Goal: Transaction & Acquisition: Purchase product/service

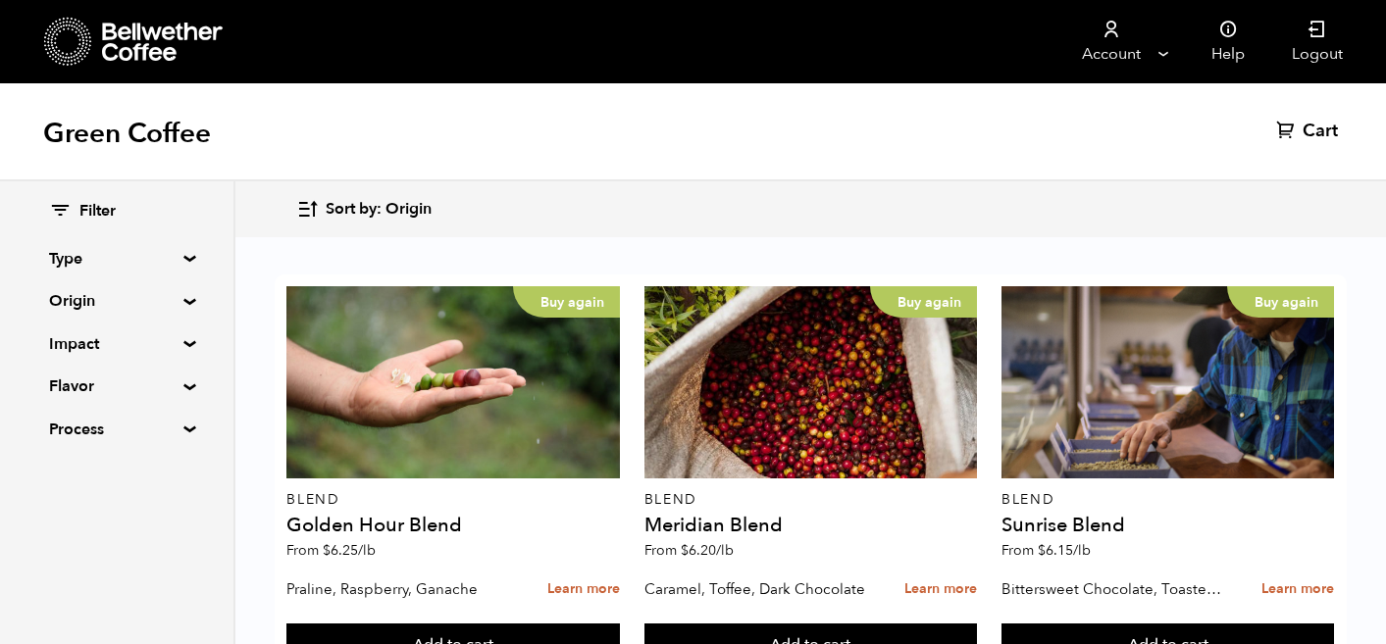
click at [177, 303] on summary "Origin" at bounding box center [116, 301] width 135 height 24
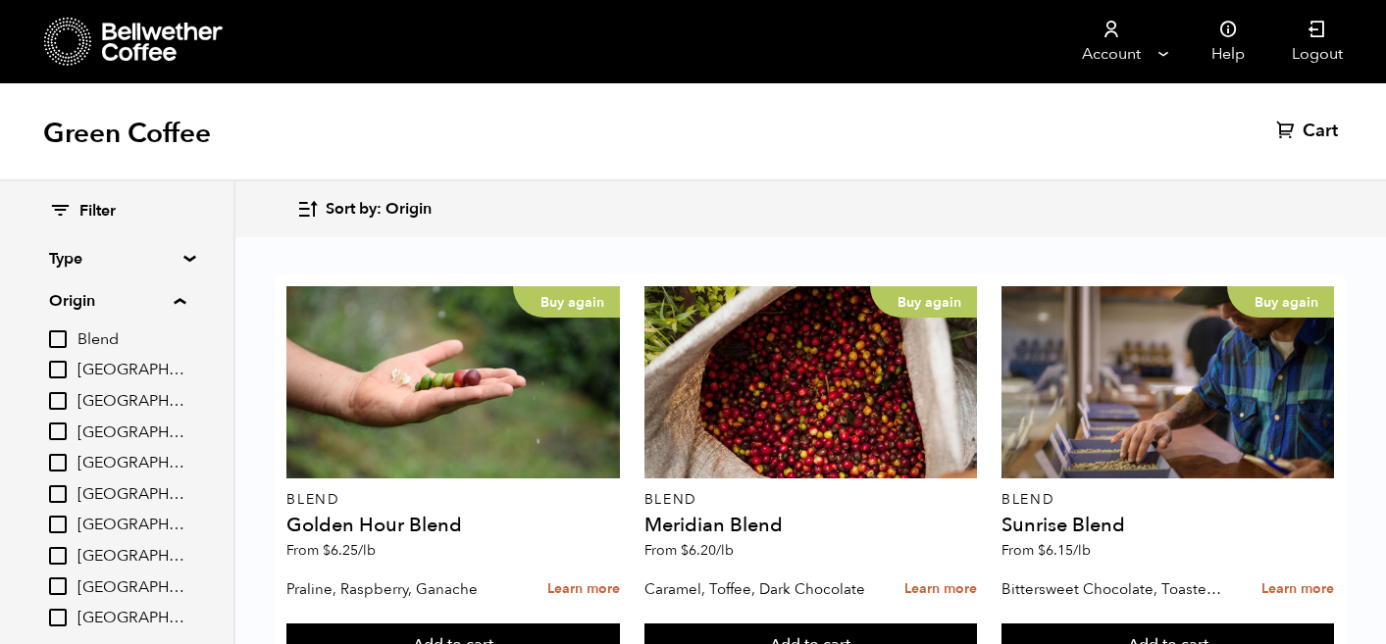
click at [183, 260] on summary "Type" at bounding box center [116, 259] width 135 height 24
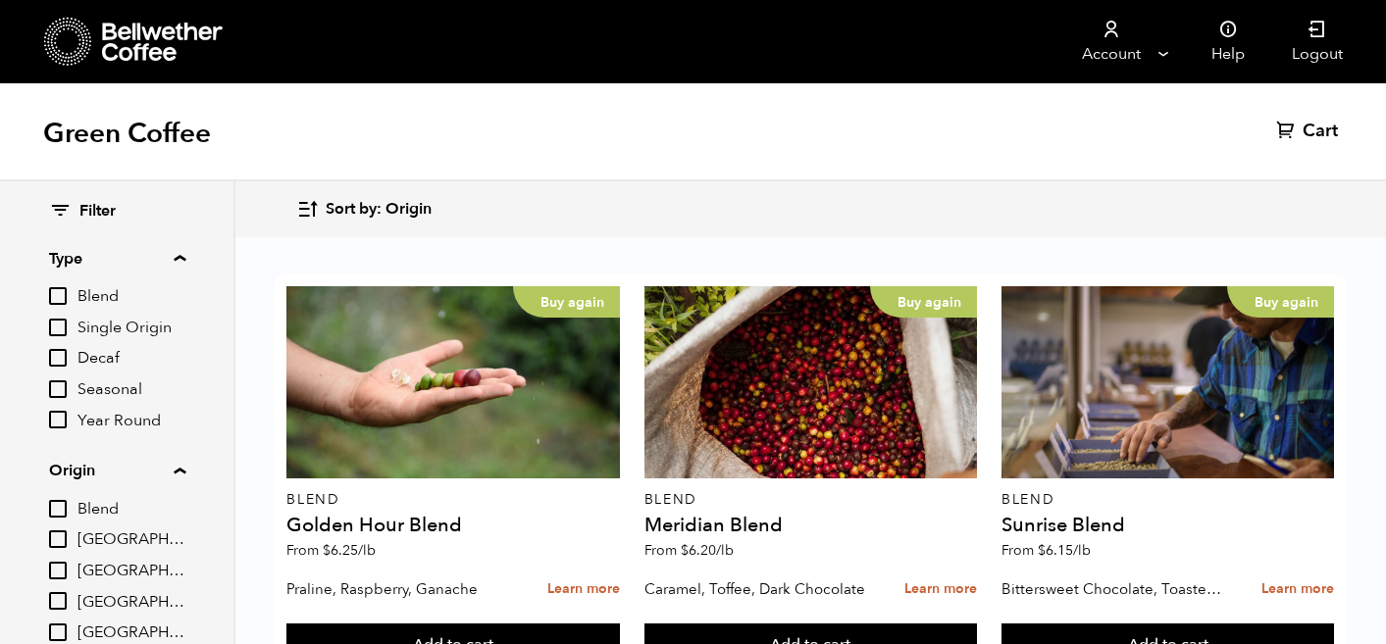
click at [61, 335] on input "Single Origin" at bounding box center [58, 328] width 18 height 18
checkbox input "true"
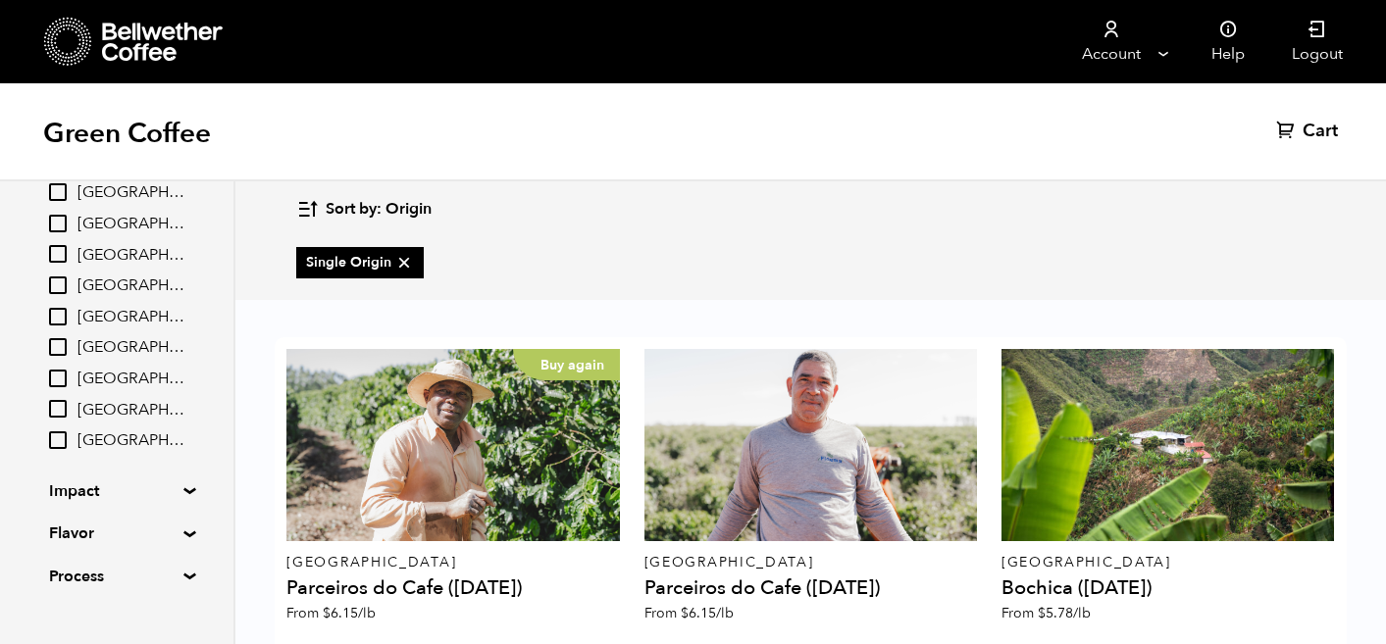
scroll to position [353, 0]
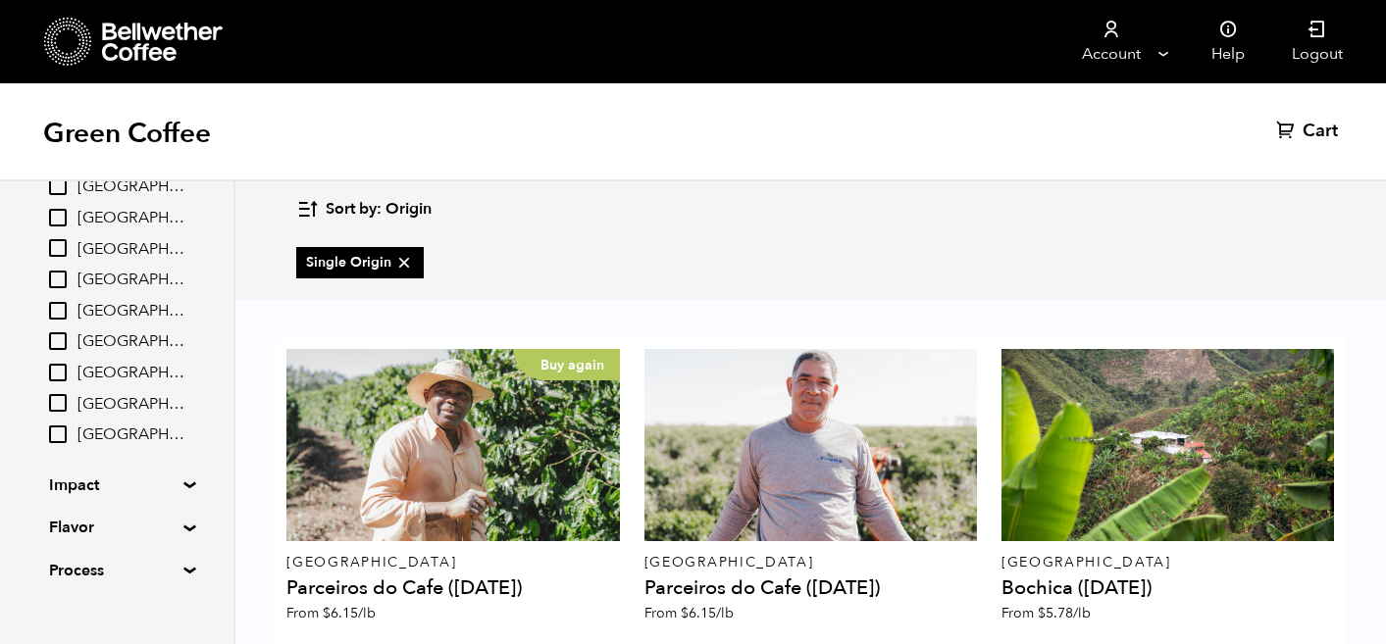
click at [116, 483] on summary "Impact" at bounding box center [116, 486] width 135 height 24
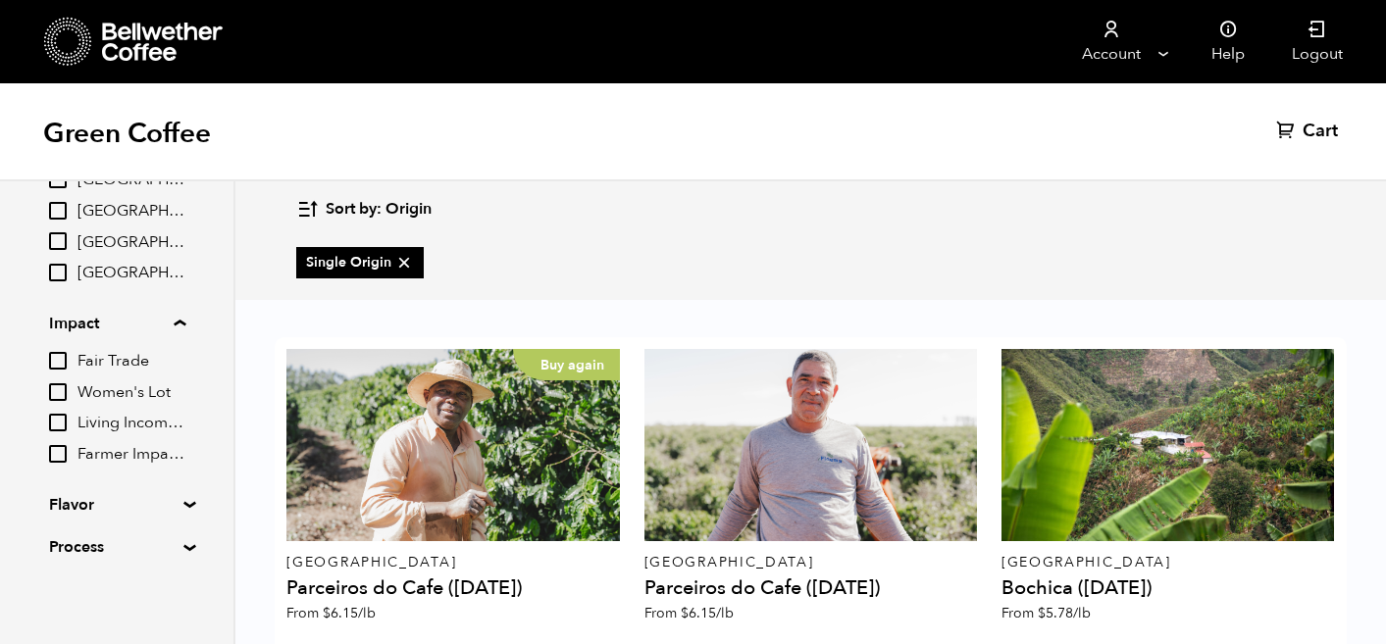
scroll to position [518, 0]
click at [104, 498] on summary "Flavor" at bounding box center [116, 502] width 135 height 24
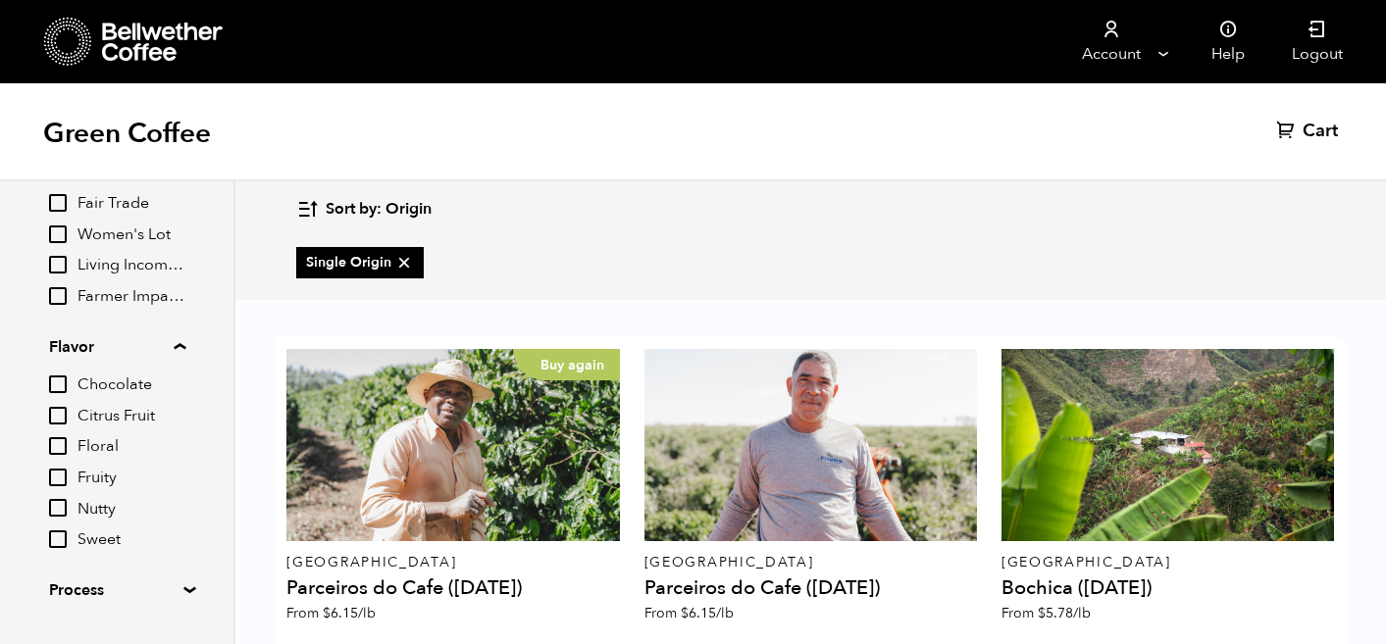
scroll to position [718, 0]
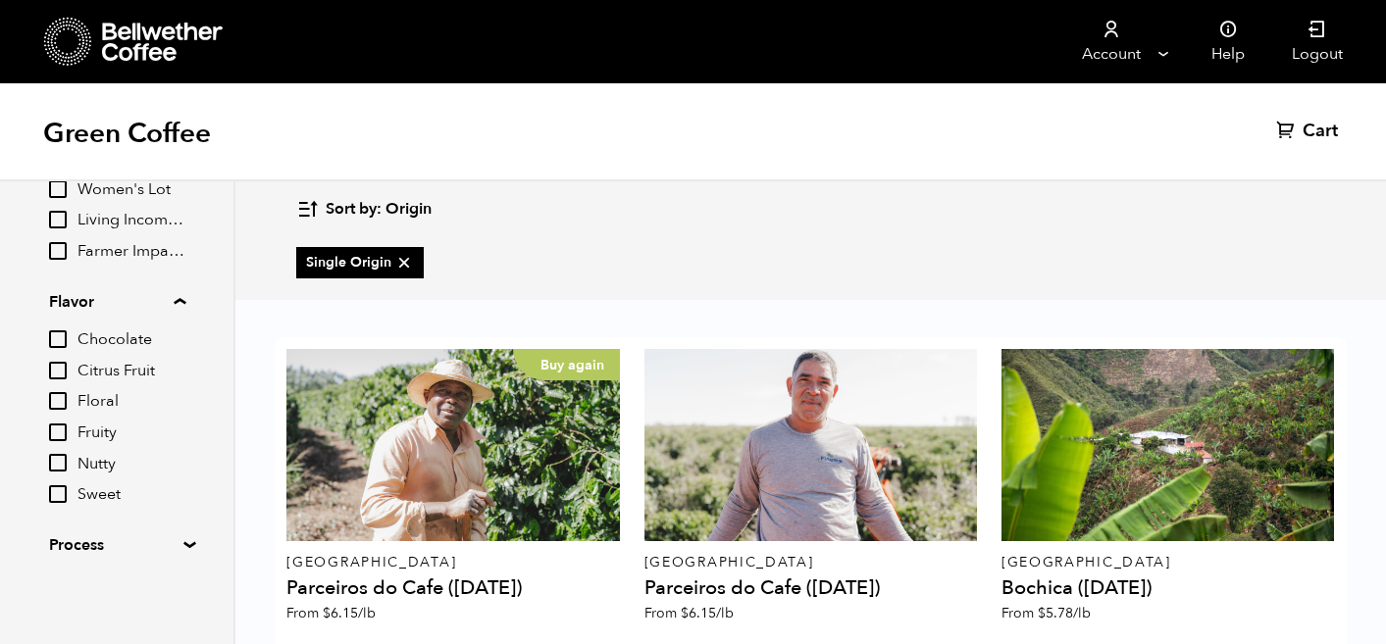
click at [97, 549] on summary "Process" at bounding box center [116, 545] width 135 height 24
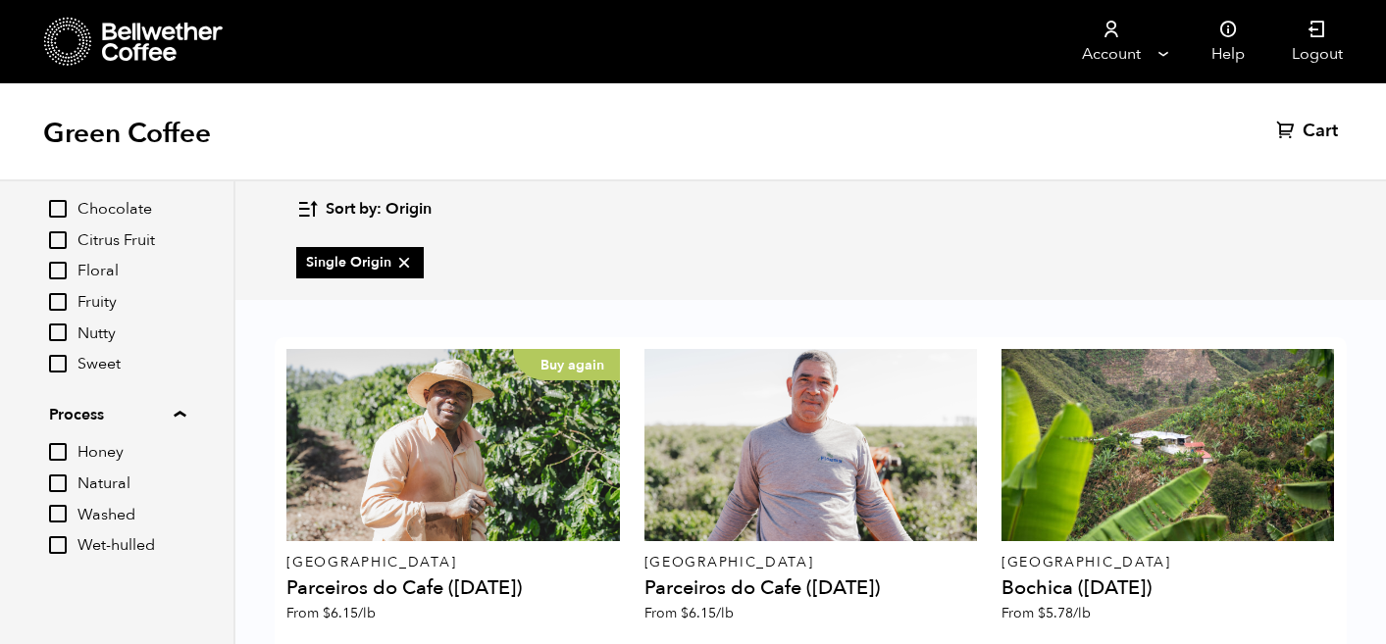
scroll to position [857, 0]
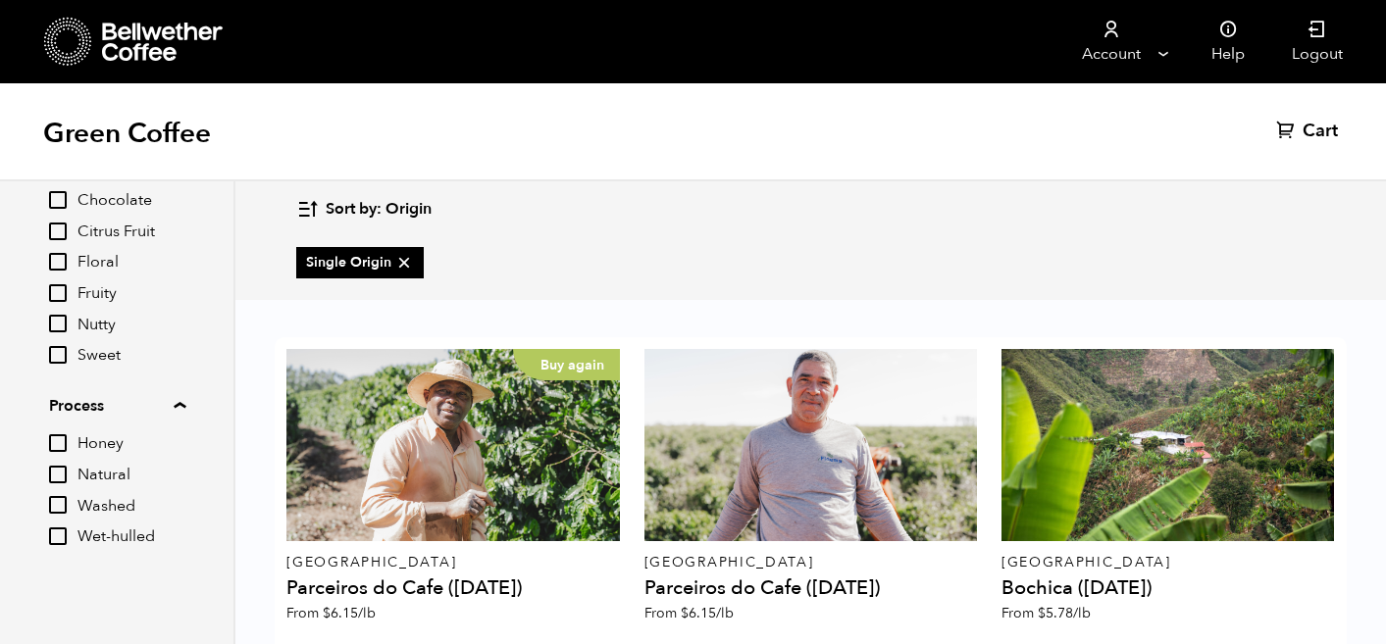
click at [65, 441] on input "Honey" at bounding box center [58, 443] width 18 height 18
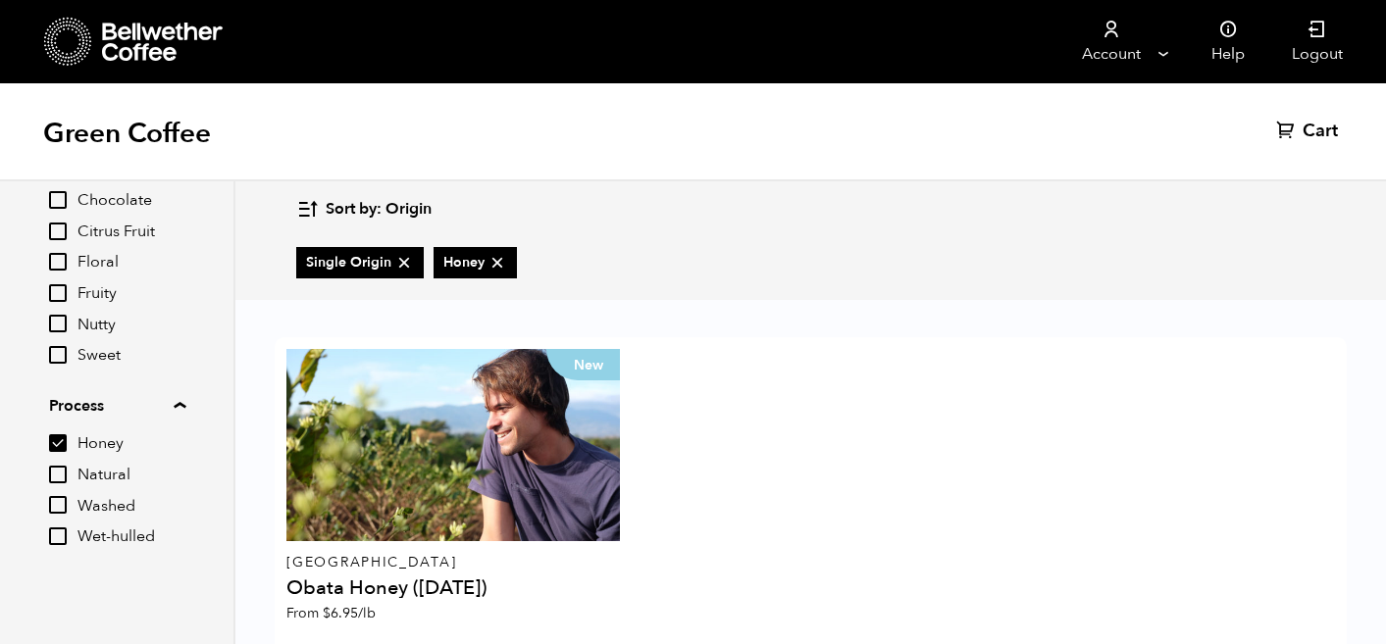
click at [65, 441] on input "Honey" at bounding box center [58, 443] width 18 height 18
checkbox input "false"
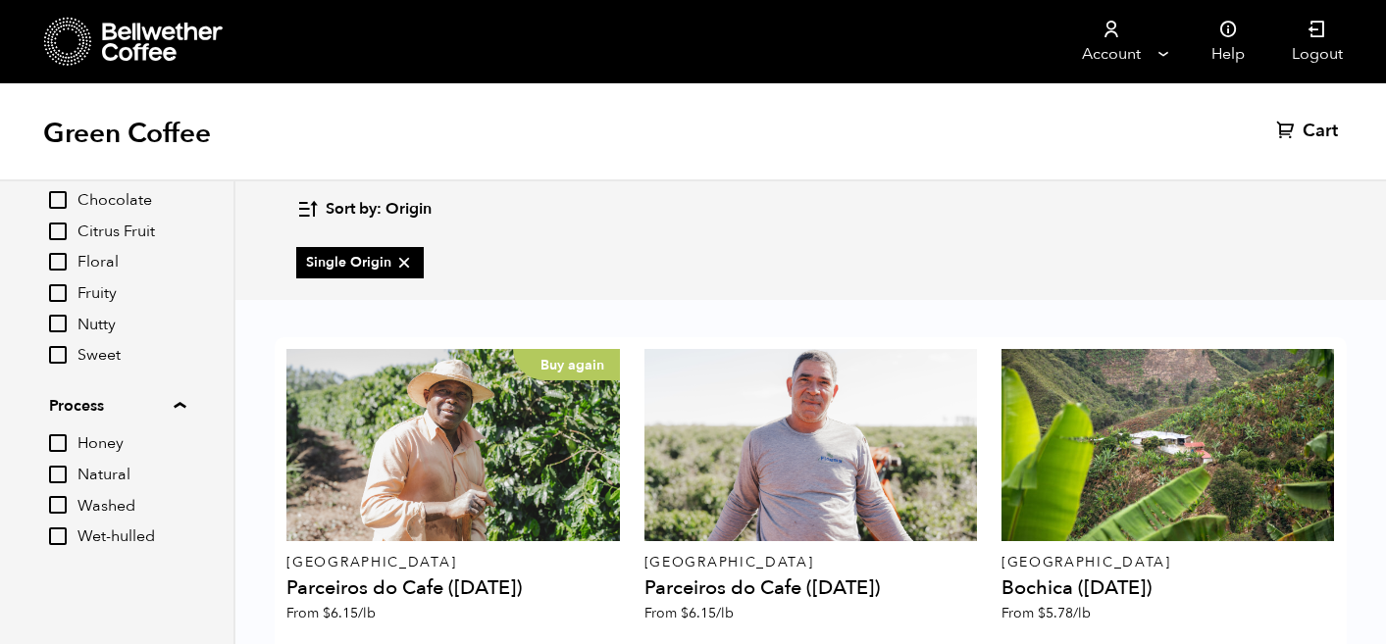
click at [64, 467] on input "Natural" at bounding box center [58, 475] width 18 height 18
checkbox input "true"
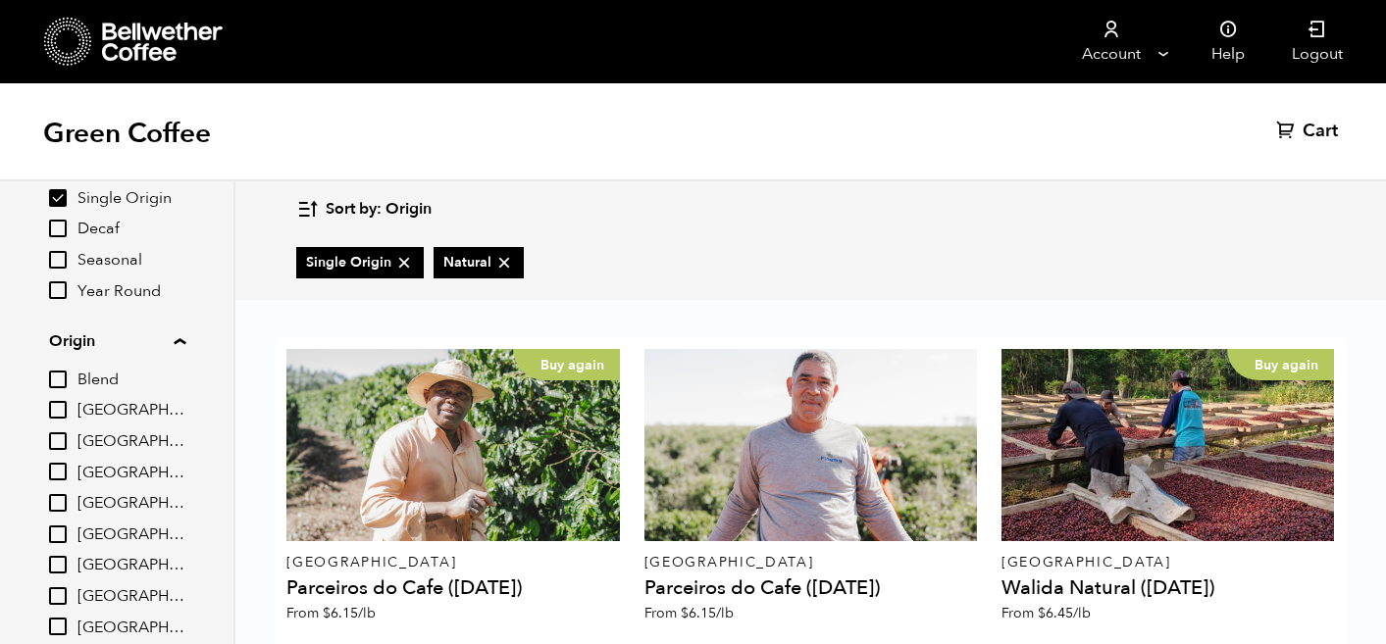
scroll to position [0, 0]
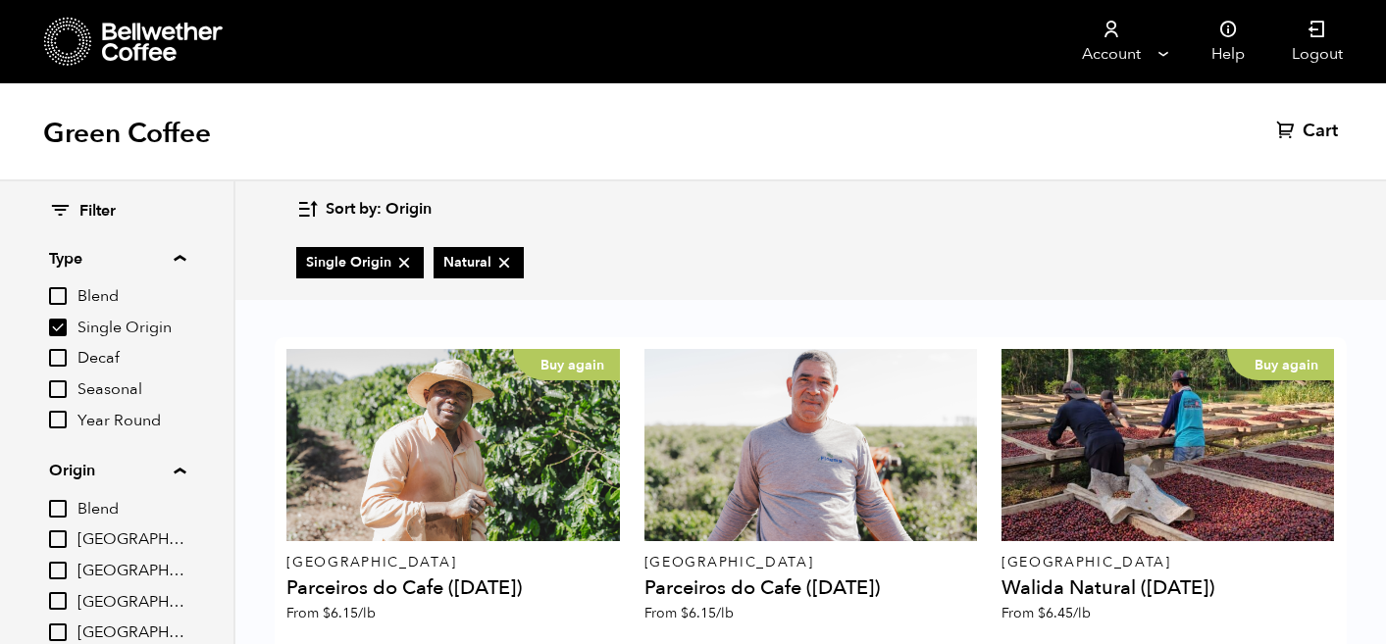
click at [62, 391] on input "Seasonal" at bounding box center [58, 389] width 18 height 18
checkbox input "true"
click at [52, 301] on input "Blend" at bounding box center [58, 296] width 18 height 18
checkbox input "true"
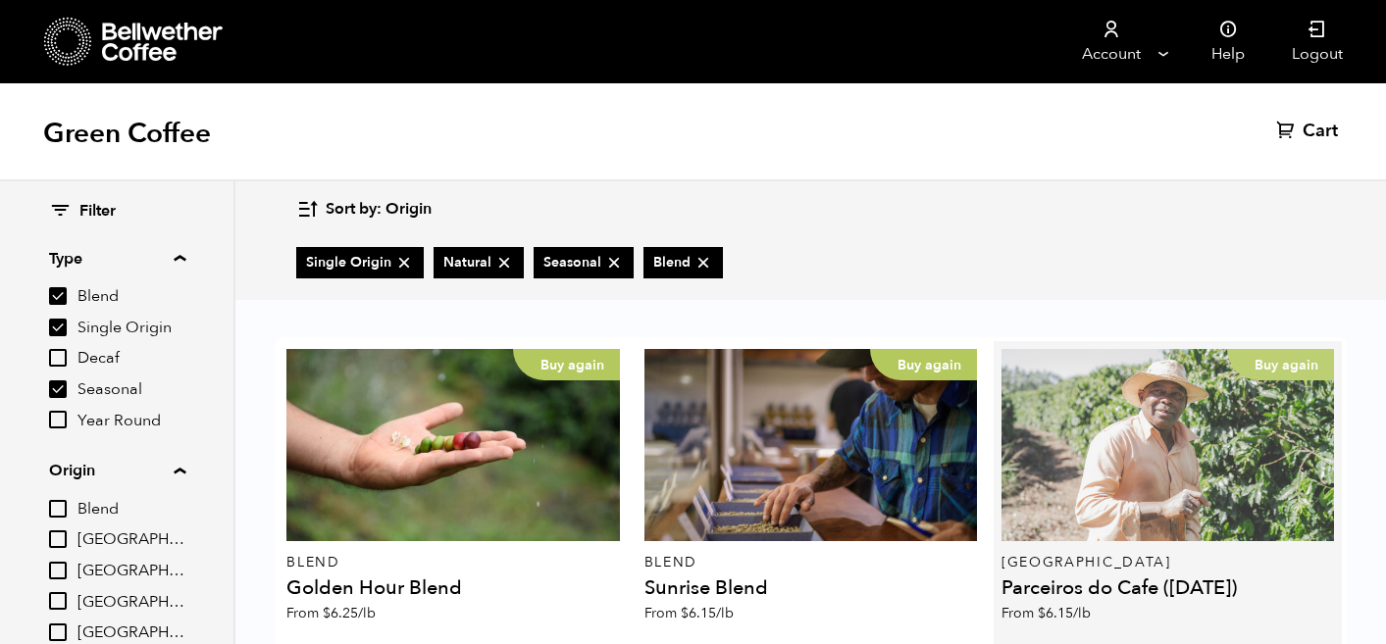
click at [1067, 432] on div "Buy again" at bounding box center [1167, 445] width 333 height 192
click at [1142, 394] on div "Buy again" at bounding box center [1167, 445] width 333 height 192
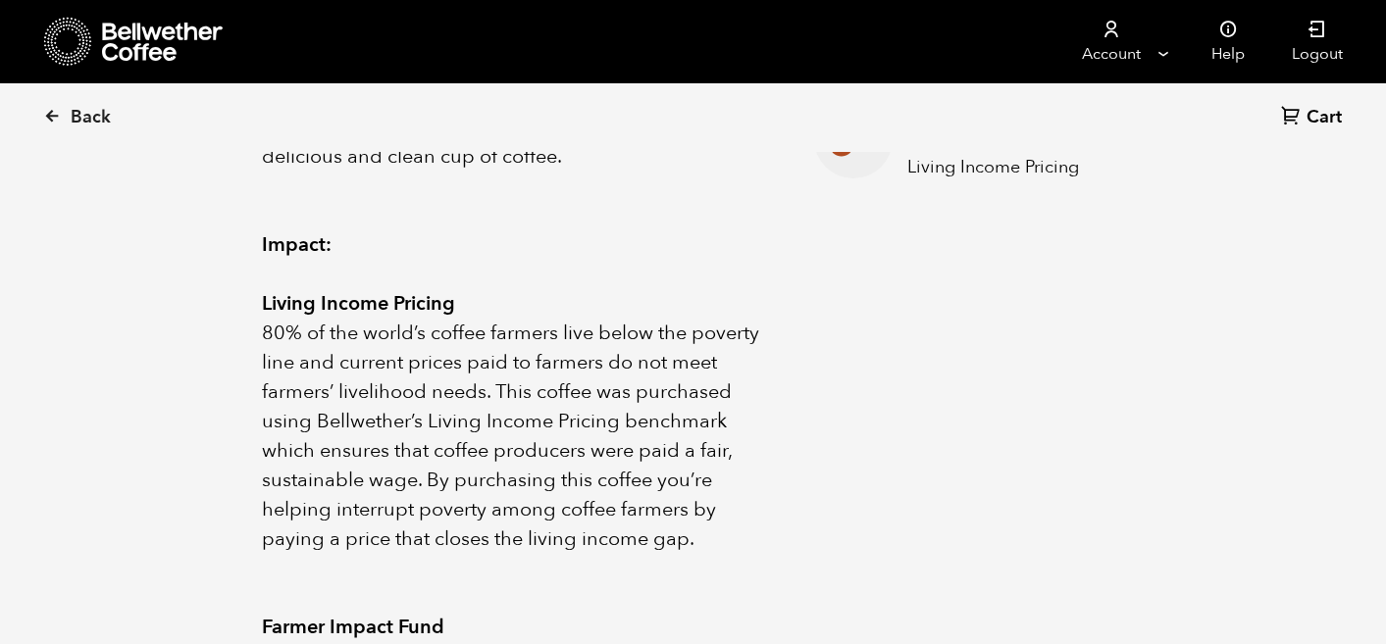
scroll to position [1065, 0]
click at [50, 113] on icon at bounding box center [52, 116] width 18 height 18
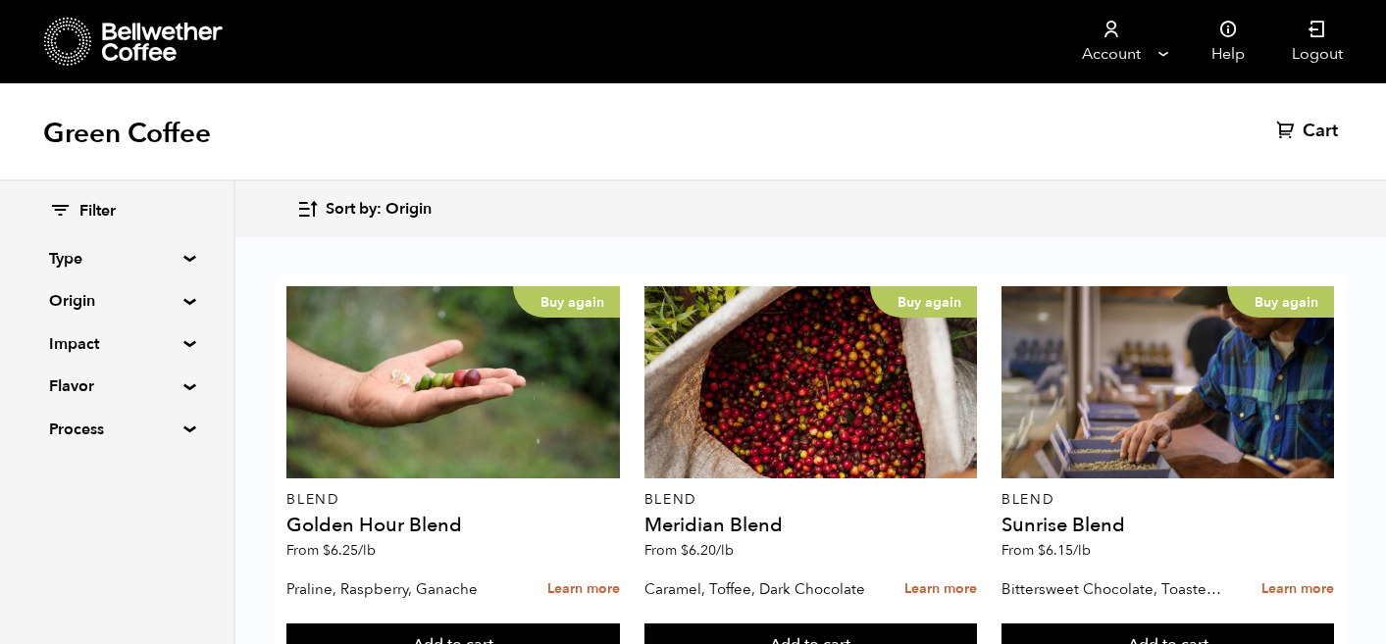
scroll to position [447, 0]
